Goal: Task Accomplishment & Management: Use online tool/utility

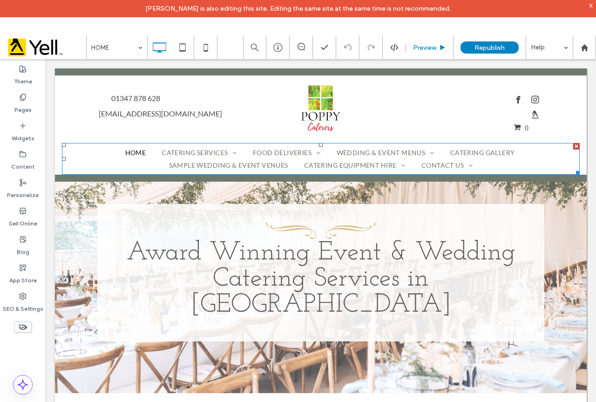
click at [440, 48] on icon at bounding box center [442, 47] width 7 height 7
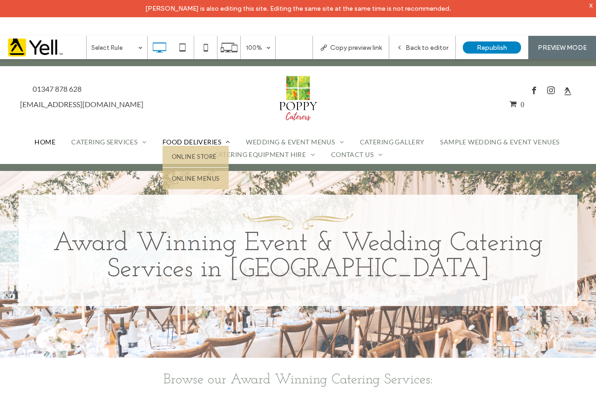
click at [180, 143] on span "FOOD DELIVERIES" at bounding box center [197, 142] width 68 height 8
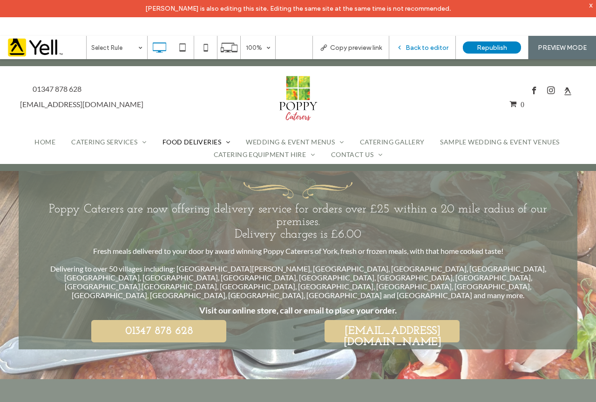
click at [427, 49] on span "Back to editor" at bounding box center [427, 48] width 43 height 8
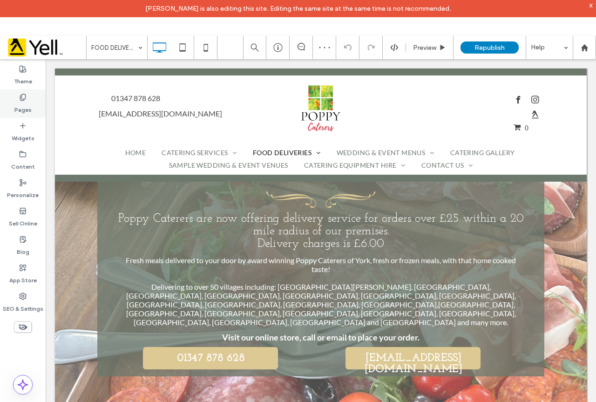
click at [19, 108] on label "Pages" at bounding box center [22, 107] width 17 height 13
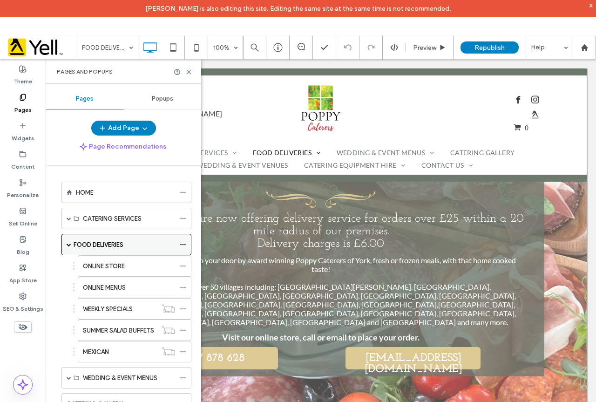
drag, startPoint x: 17, startPoint y: 303, endPoint x: 103, endPoint y: 249, distance: 101.6
click at [18, 303] on label "SEO & Settings" at bounding box center [23, 306] width 41 height 13
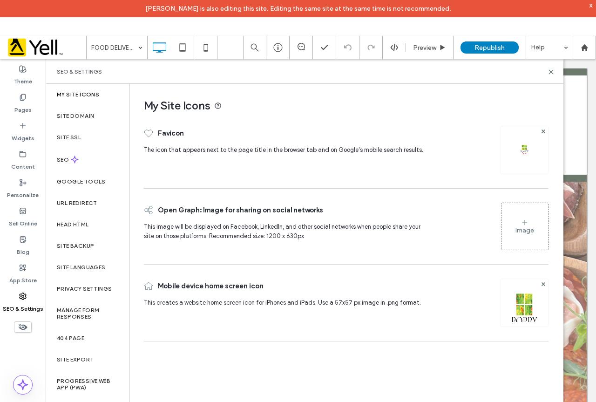
click at [86, 92] on label "My Site Icons" at bounding box center [78, 94] width 42 height 7
click at [82, 114] on label "Site Domain" at bounding box center [75, 116] width 37 height 7
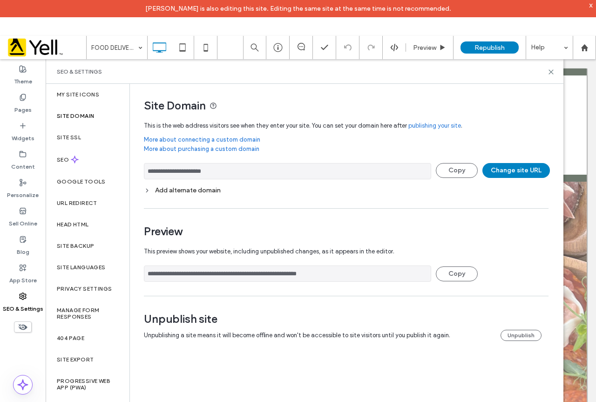
drag, startPoint x: 167, startPoint y: 171, endPoint x: 137, endPoint y: 170, distance: 29.4
click at [137, 170] on div "**********" at bounding box center [343, 222] width 426 height 276
click at [27, 193] on label "Personalize" at bounding box center [23, 192] width 32 height 13
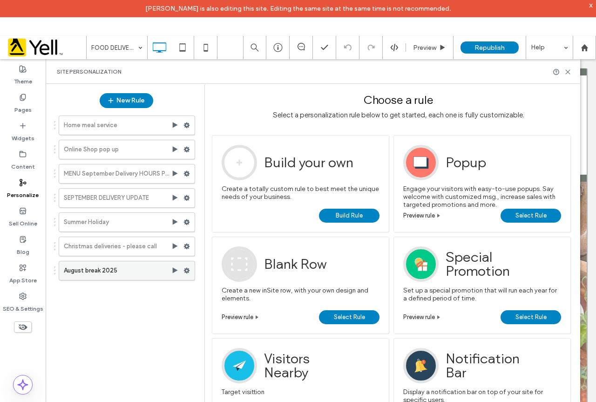
click at [174, 272] on use at bounding box center [175, 270] width 5 height 6
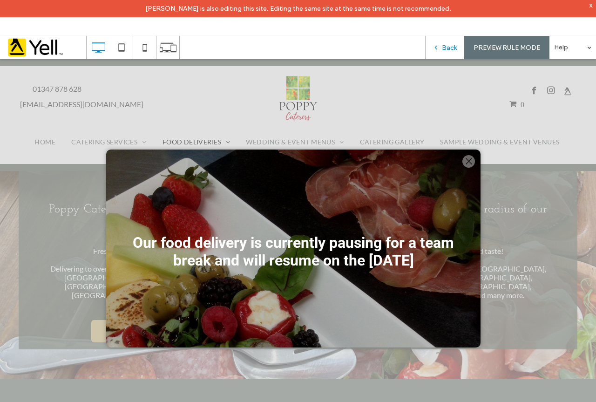
click at [448, 44] on span "Back" at bounding box center [449, 48] width 15 height 8
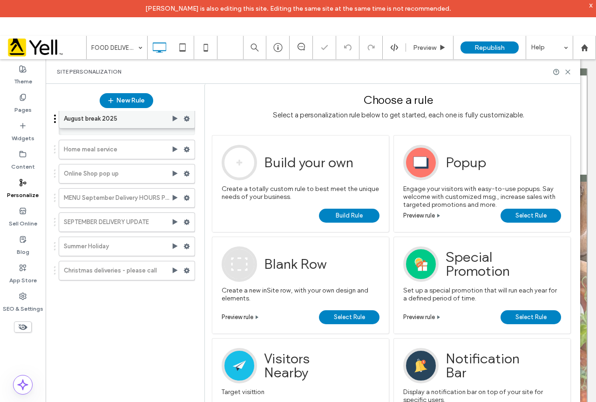
drag, startPoint x: 94, startPoint y: 270, endPoint x: 117, endPoint y: 114, distance: 157.7
click at [188, 126] on use at bounding box center [187, 126] width 6 height 6
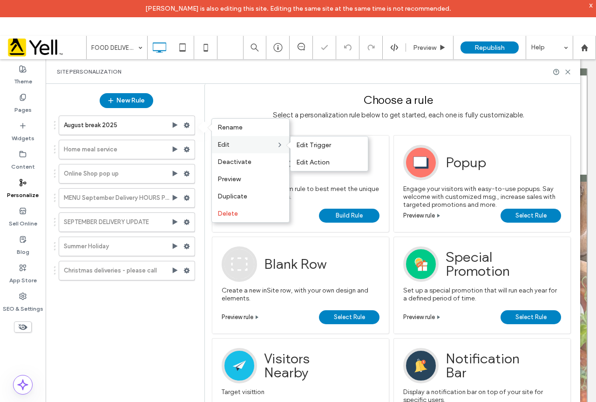
click at [247, 145] on label "Edit" at bounding box center [247, 145] width 59 height 8
click at [313, 143] on span "Edit Trigger" at bounding box center [313, 145] width 35 height 8
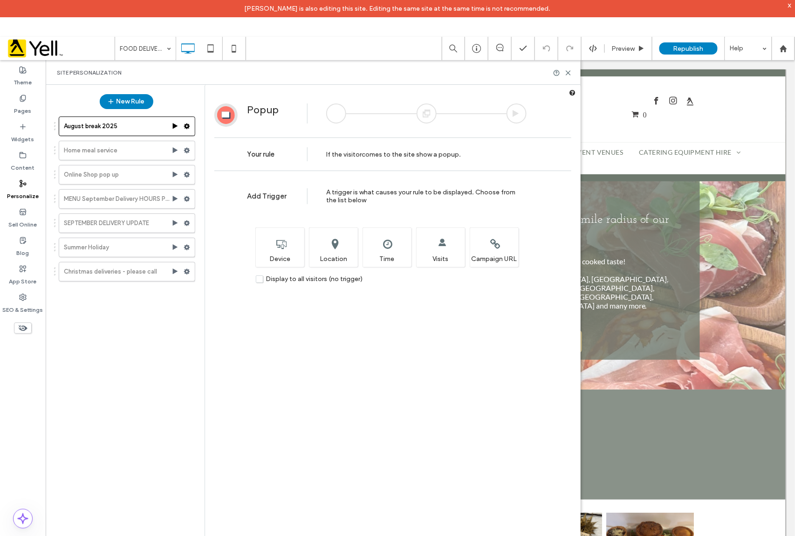
drag, startPoint x: 556, startPoint y: 3, endPoint x: 453, endPoint y: 416, distance: 425.8
click at [447, 402] on div "Add Trigger A trigger is what causes your rule to be displayed. Choose from the…" at bounding box center [392, 388] width 375 height 425
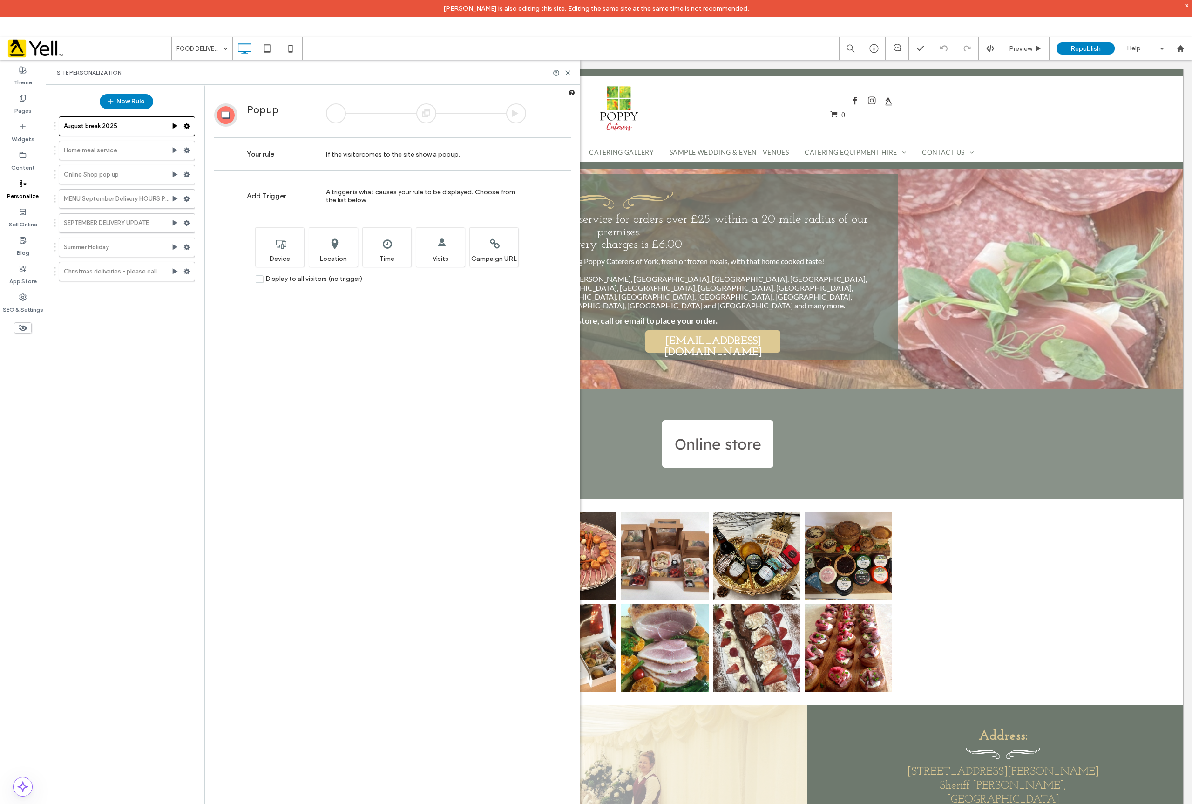
drag, startPoint x: 781, startPoint y: 0, endPoint x: 516, endPoint y: 800, distance: 842.4
click at [516, 402] on div "Add Trigger A trigger is what causes your rule to be displayed. Choose from the…" at bounding box center [392, 522] width 375 height 693
click at [481, 402] on div "Add Trigger A trigger is what causes your rule to be displayed. Choose from the…" at bounding box center [392, 522] width 375 height 693
click at [458, 402] on div "Add Trigger A trigger is what causes your rule to be displayed. Choose from the…" at bounding box center [392, 522] width 375 height 693
click at [427, 402] on div "Add Trigger A trigger is what causes your rule to be displayed. Choose from the…" at bounding box center [392, 522] width 375 height 693
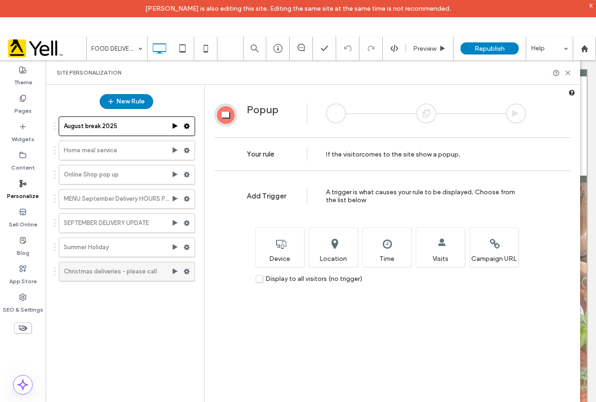
drag, startPoint x: 1137, startPoint y: 9, endPoint x: 178, endPoint y: 280, distance: 995.8
click at [293, 329] on div "Add Trigger A trigger is what causes your rule to be displayed. Choose from the…" at bounding box center [392, 321] width 375 height 291
click at [24, 103] on label "Pages" at bounding box center [22, 108] width 17 height 13
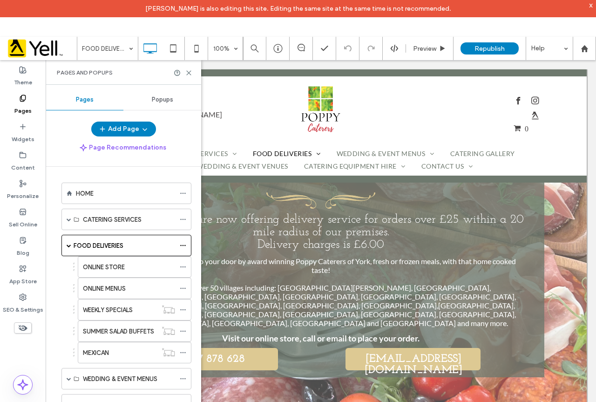
click at [165, 98] on span "Popups" at bounding box center [162, 99] width 21 height 7
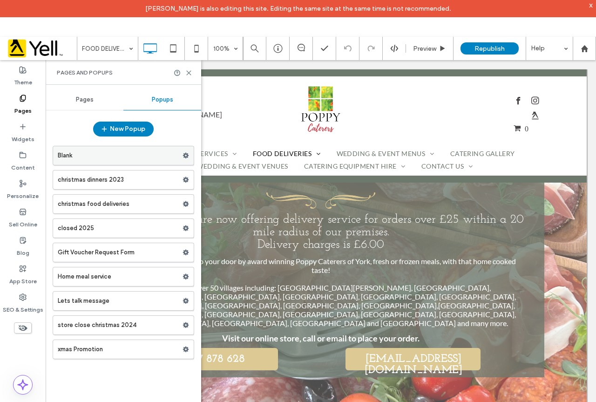
click at [91, 154] on label "Blank" at bounding box center [120, 155] width 125 height 19
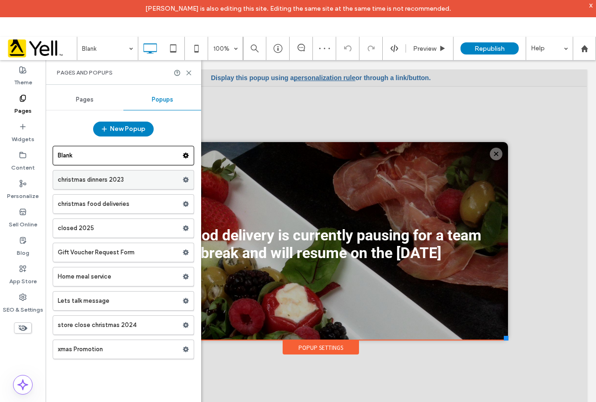
click at [107, 175] on label "christmas dinners 2023" at bounding box center [120, 179] width 125 height 19
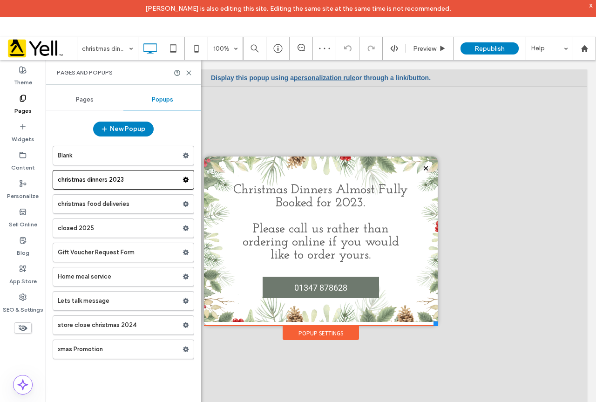
click at [107, 207] on label "christmas food deliveries" at bounding box center [120, 204] width 125 height 19
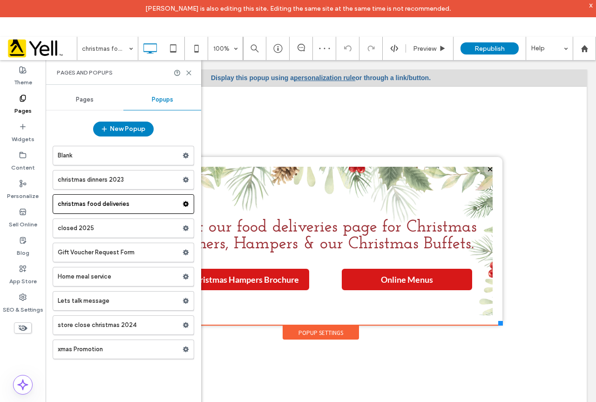
click at [100, 230] on label "closed 2025" at bounding box center [120, 228] width 125 height 19
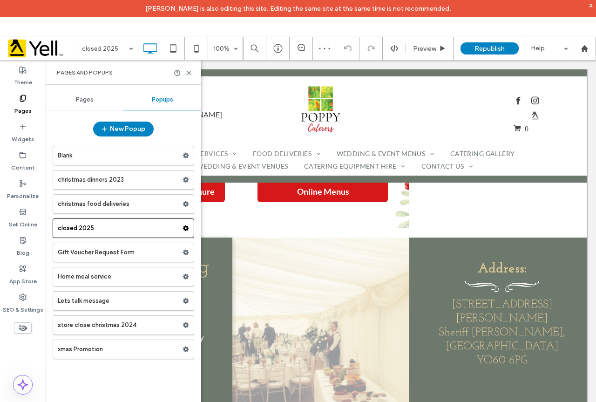
click at [84, 253] on label "Gift Voucher Request Form" at bounding box center [120, 252] width 125 height 19
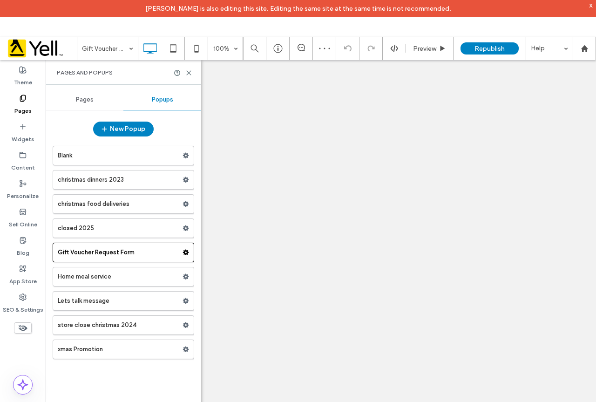
click at [89, 232] on div at bounding box center [298, 201] width 596 height 402
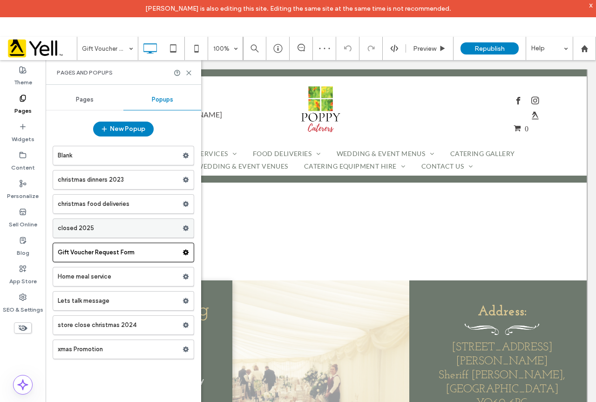
click at [100, 229] on label "closed 2025" at bounding box center [120, 228] width 125 height 19
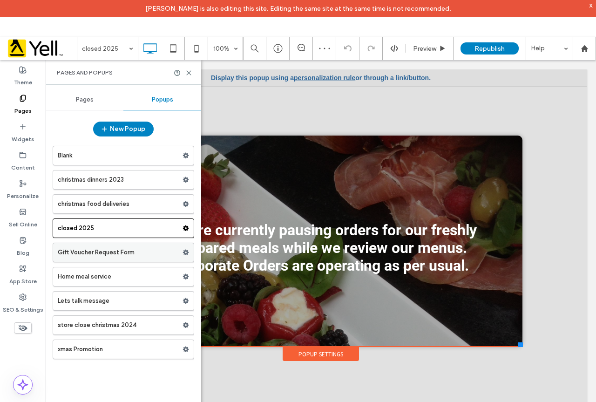
click at [94, 252] on label "Gift Voucher Request Form" at bounding box center [120, 252] width 125 height 19
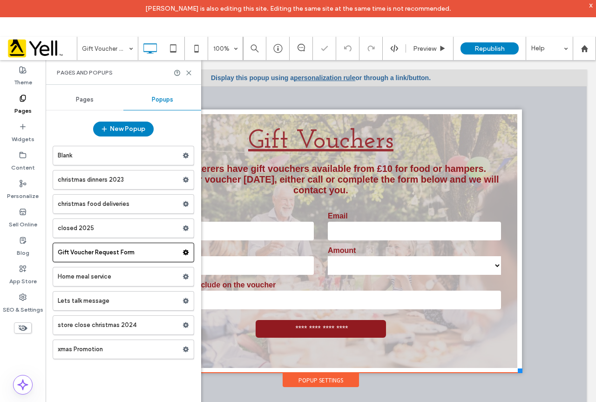
click at [90, 281] on label "Home meal service" at bounding box center [120, 276] width 125 height 19
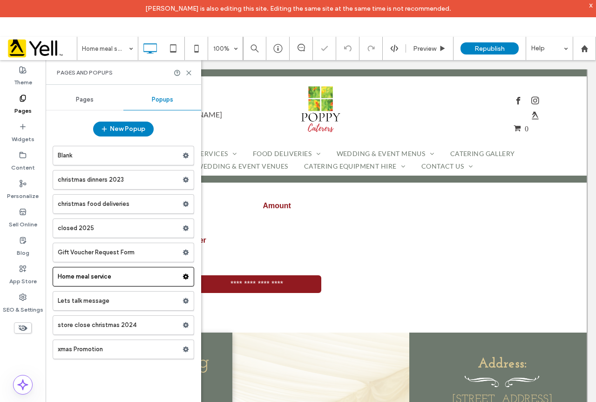
click at [89, 300] on label "Lets talk message" at bounding box center [120, 301] width 125 height 19
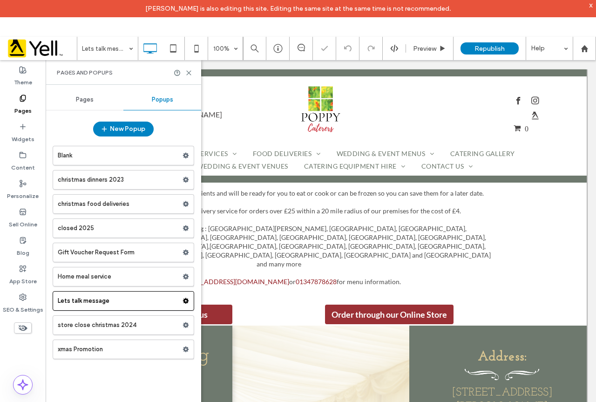
click at [90, 324] on label "store close christmas 2024" at bounding box center [120, 325] width 125 height 19
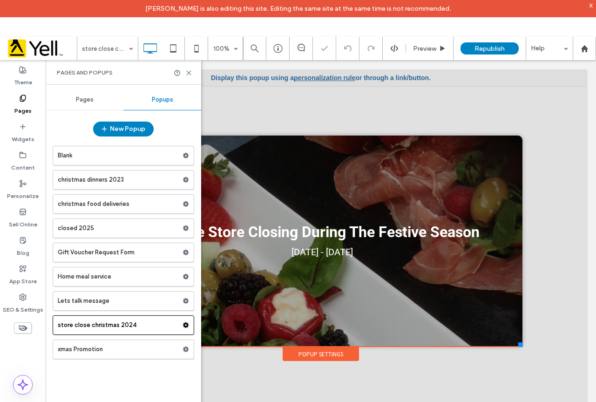
click at [98, 348] on label "xmas Promotion" at bounding box center [120, 349] width 125 height 19
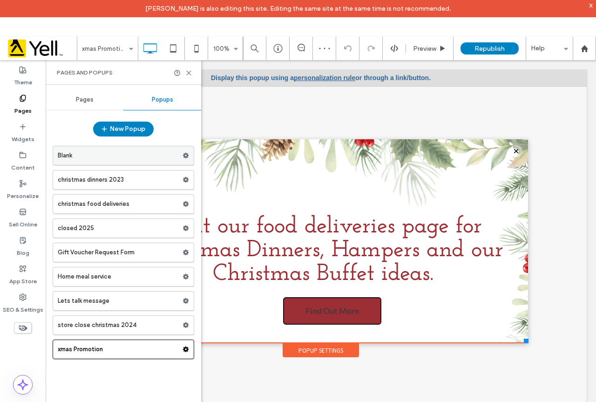
click at [101, 152] on label "Blank" at bounding box center [120, 155] width 125 height 19
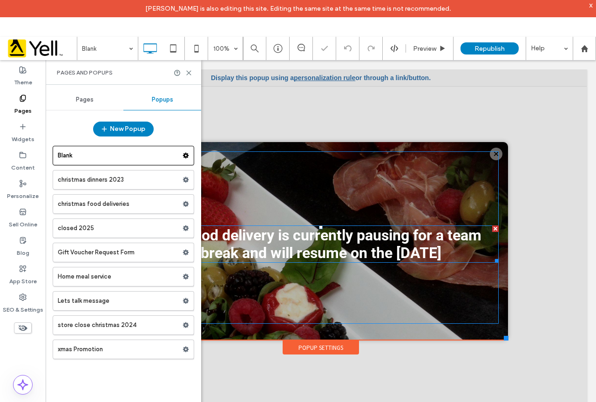
click at [404, 245] on font "n the [DATE]" at bounding box center [400, 253] width 82 height 18
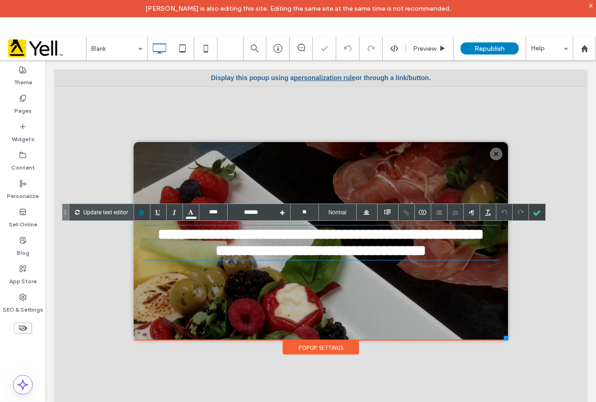
type input "****"
click at [336, 256] on font "**********" at bounding box center [375, 250] width 102 height 15
click at [396, 252] on font "**********" at bounding box center [375, 250] width 102 height 15
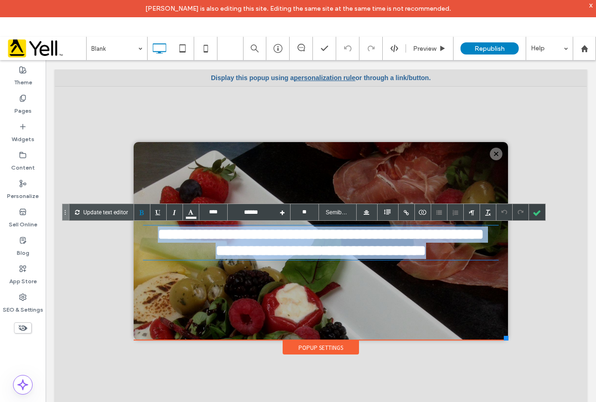
drag, startPoint x: 466, startPoint y: 254, endPoint x: 155, endPoint y: 242, distance: 310.9
click at [155, 242] on div "**********" at bounding box center [321, 242] width 356 height 33
paste h1
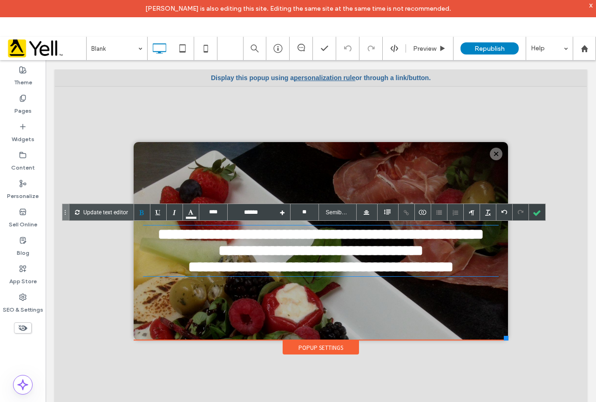
click at [464, 257] on div "**********" at bounding box center [321, 242] width 356 height 33
click at [536, 215] on div at bounding box center [537, 212] width 16 height 16
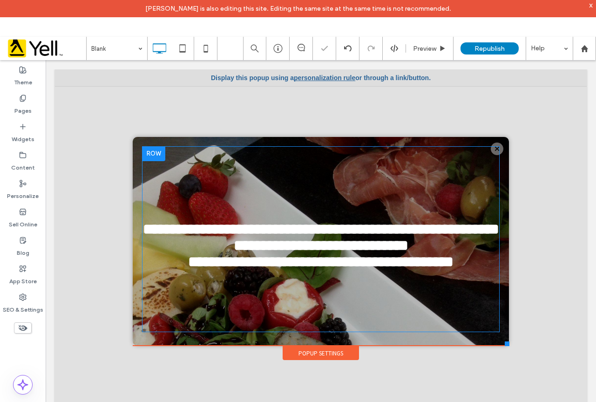
drag, startPoint x: 499, startPoint y: 337, endPoint x: 484, endPoint y: 294, distance: 45.8
click at [505, 345] on div at bounding box center [507, 343] width 5 height 5
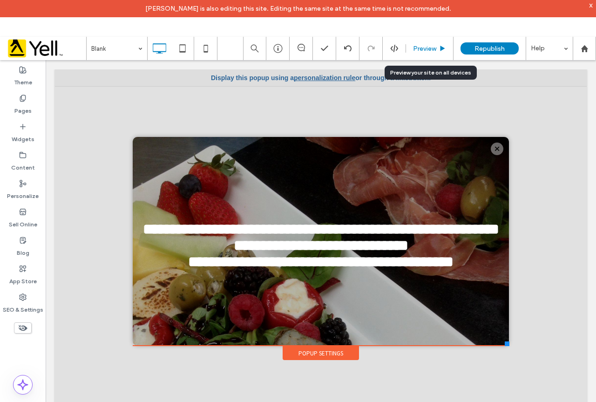
click at [427, 48] on span "Preview" at bounding box center [424, 49] width 23 height 8
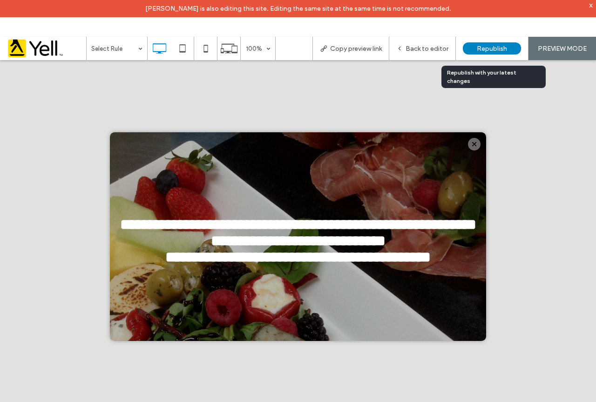
click at [485, 48] on span "Republish" at bounding box center [492, 49] width 30 height 8
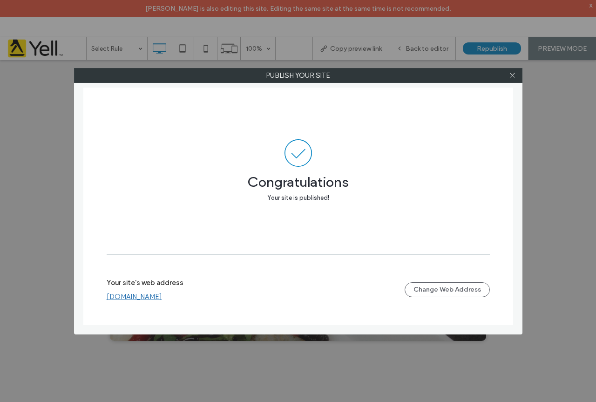
click at [162, 297] on link "[DOMAIN_NAME]" at bounding box center [134, 297] width 55 height 8
click at [513, 75] on icon at bounding box center [512, 75] width 7 height 7
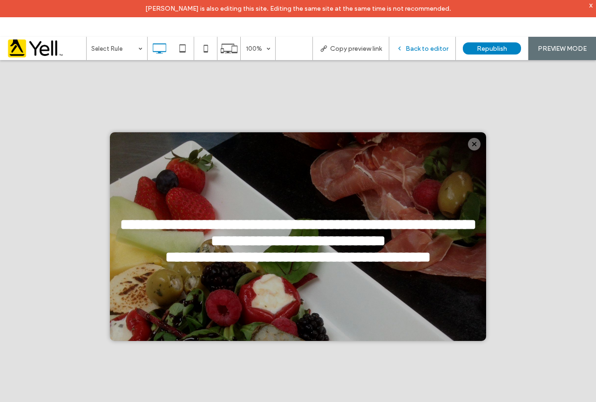
click at [436, 51] on span "Back to editor" at bounding box center [427, 49] width 43 height 8
